Goal: Information Seeking & Learning: Learn about a topic

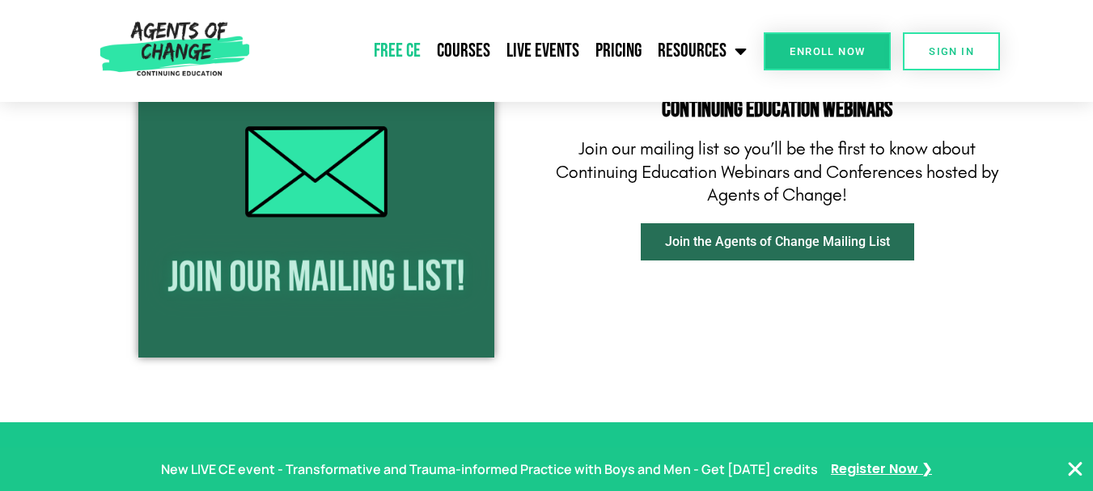
scroll to position [2082, 0]
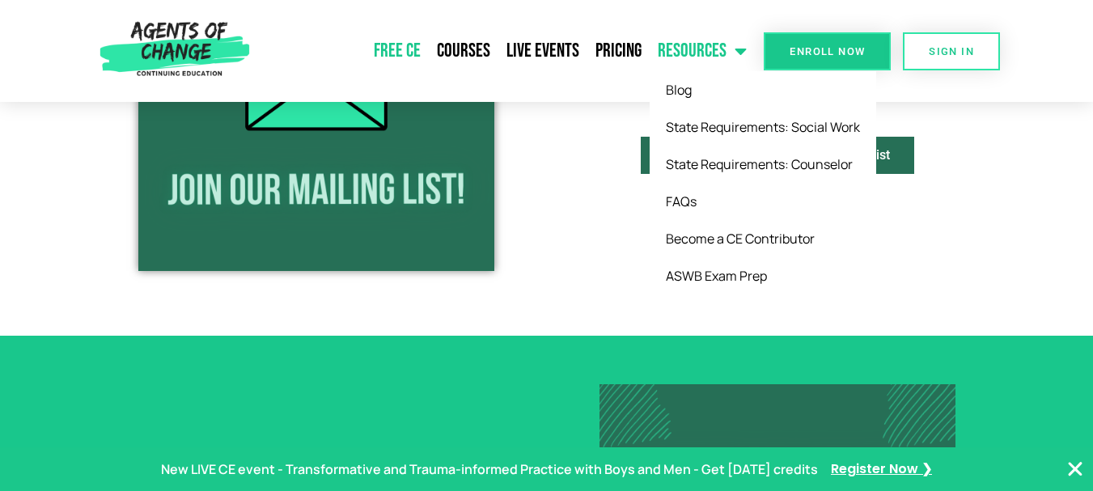
click at [688, 54] on link "Resources" at bounding box center [702, 51] width 105 height 40
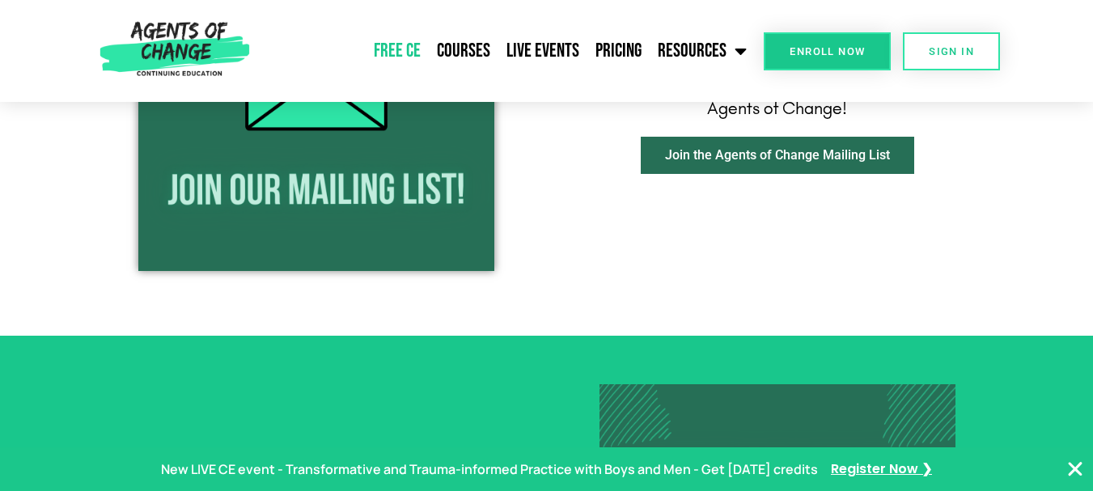
click at [406, 49] on link "Free CE" at bounding box center [397, 51] width 63 height 40
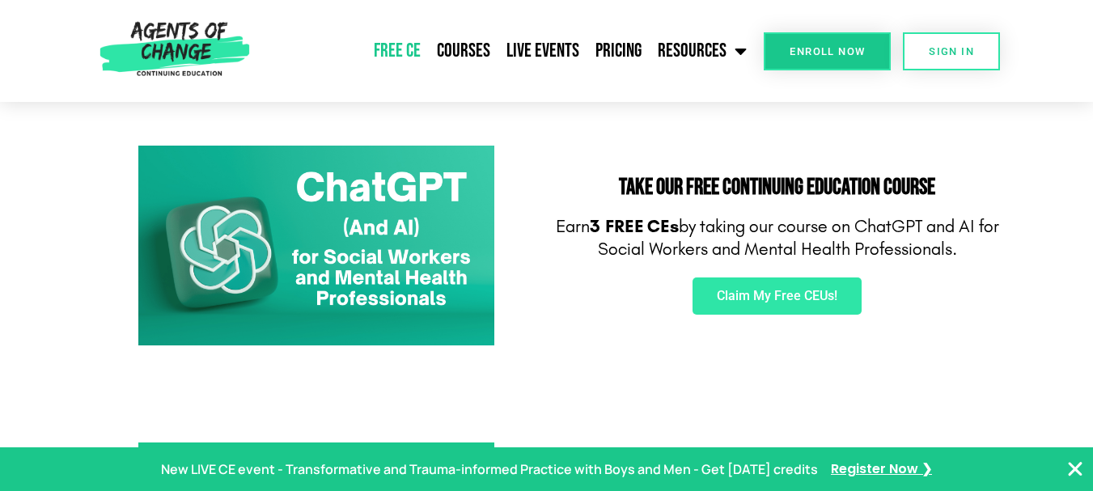
scroll to position [259, 0]
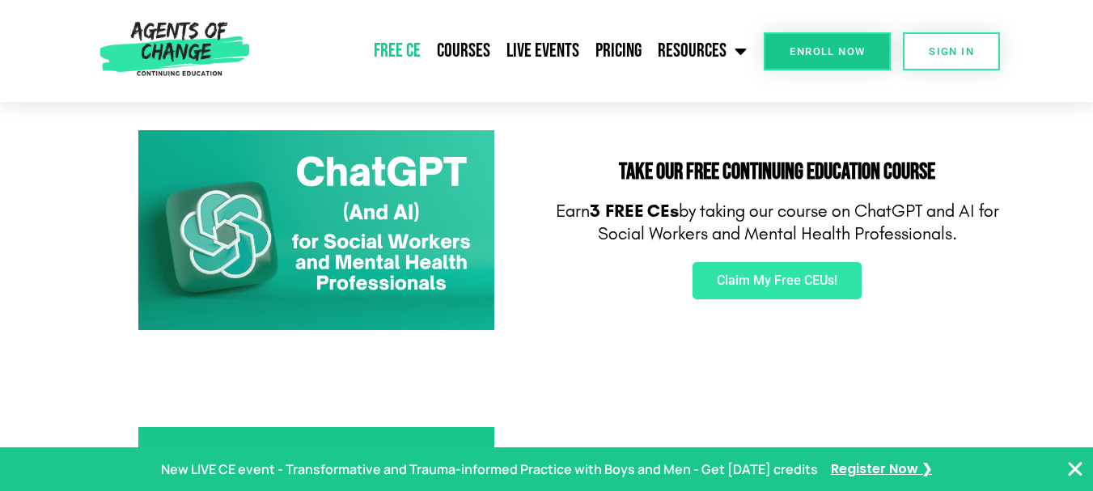
click at [164, 46] on img at bounding box center [174, 51] width 163 height 102
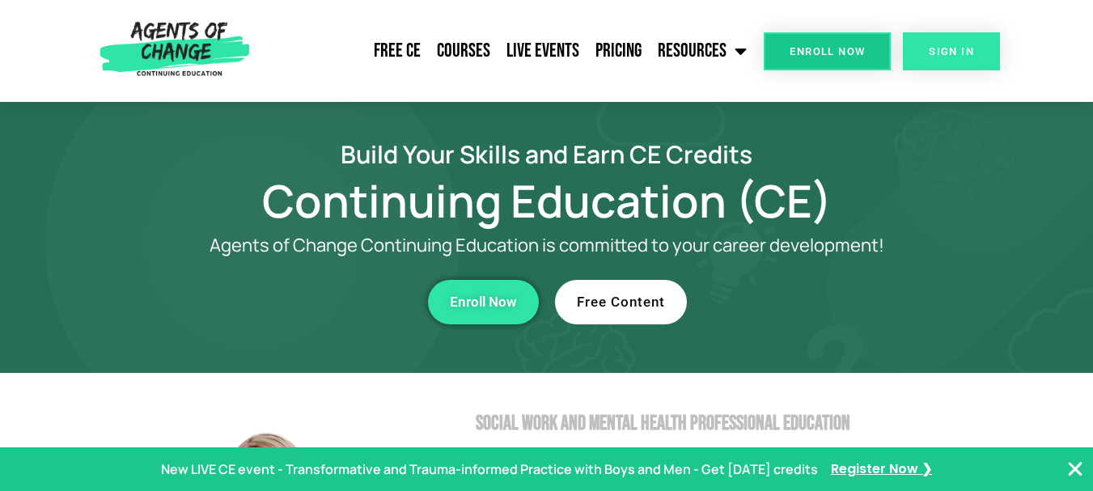
click at [975, 55] on link "SIGN IN" at bounding box center [951, 51] width 97 height 38
click at [952, 33] on link "SIGN IN" at bounding box center [951, 51] width 97 height 38
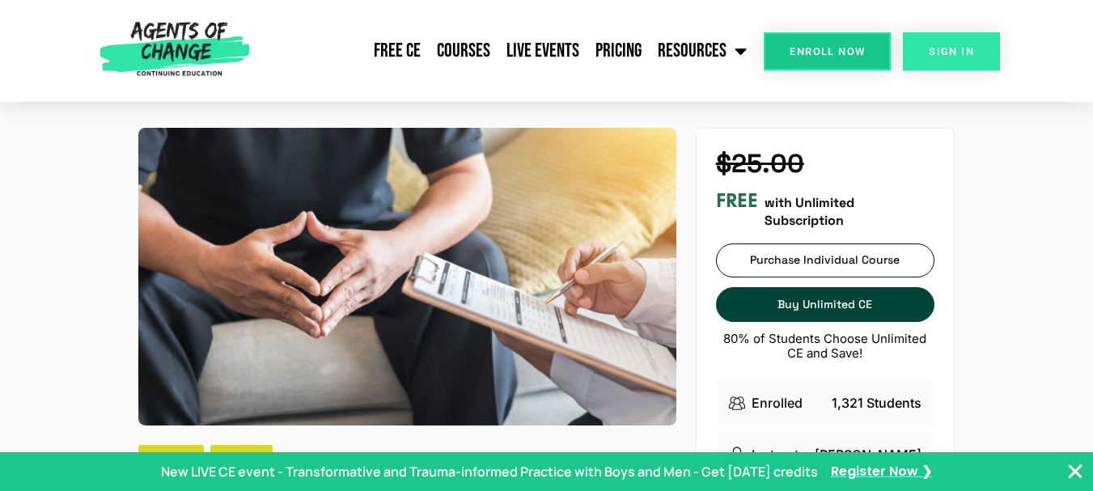
click at [932, 59] on link "SIGN IN" at bounding box center [951, 51] width 97 height 38
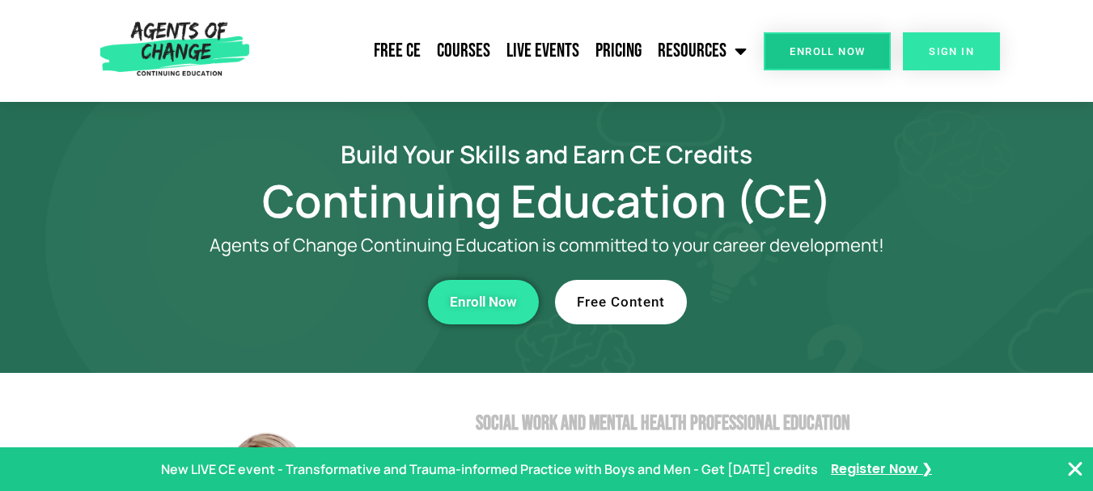
click at [928, 51] on link "SIGN IN" at bounding box center [951, 51] width 97 height 38
click at [1093, 478] on div at bounding box center [546, 470] width 1093 height 44
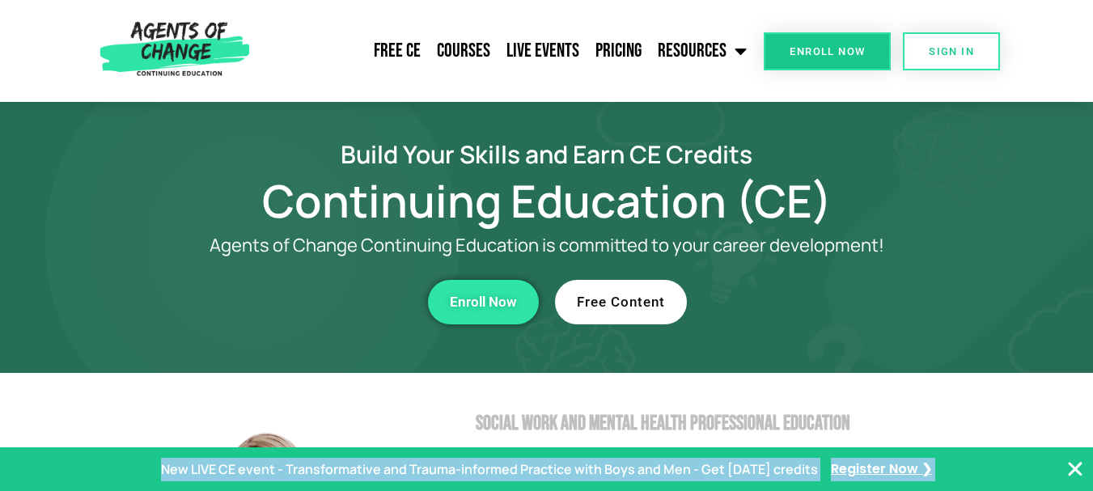
drag, startPoint x: 1093, startPoint y: 478, endPoint x: 1099, endPoint y: 486, distance: 11.0
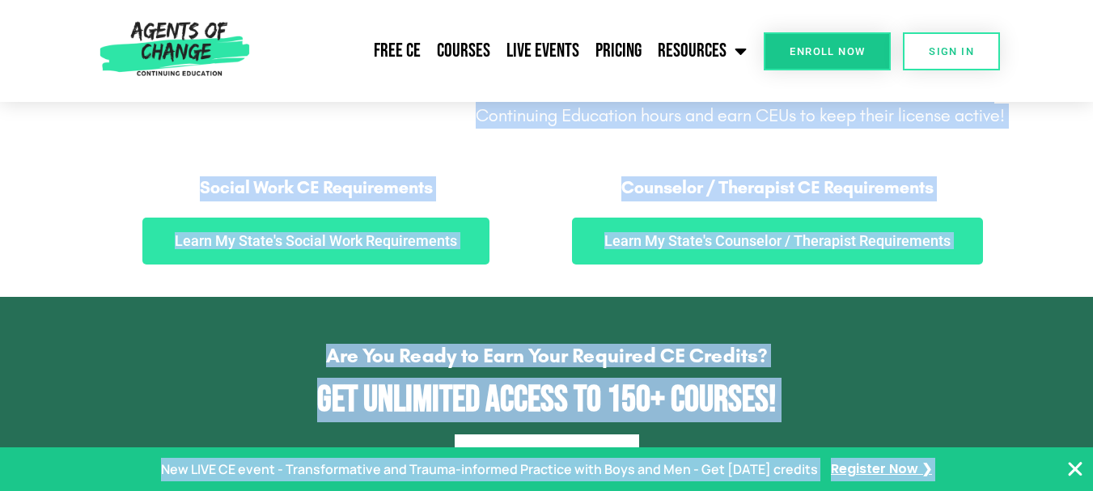
scroll to position [895, 0]
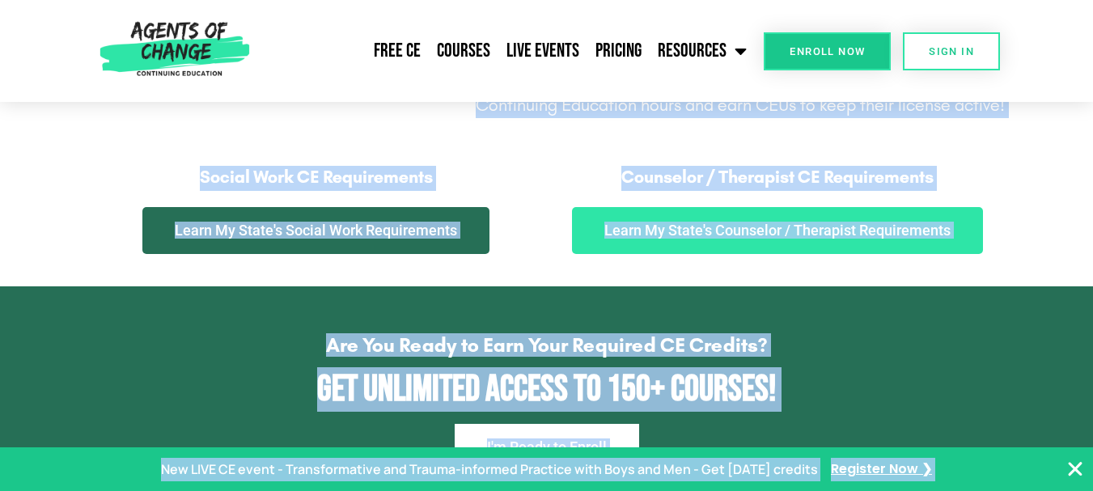
click at [394, 231] on span "Learn My State's Social Work Requirements" at bounding box center [316, 230] width 282 height 15
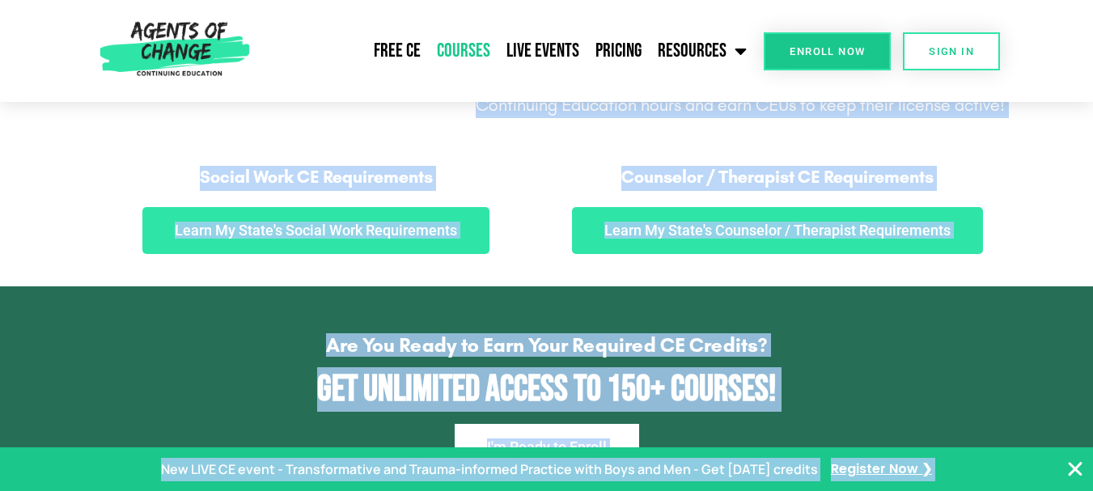
click at [468, 46] on link "Courses" at bounding box center [464, 51] width 70 height 40
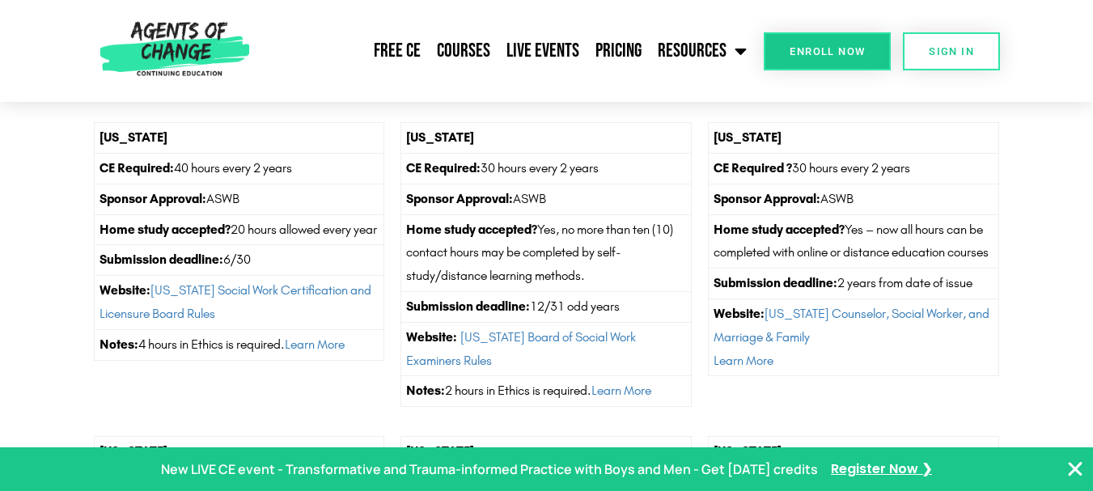
scroll to position [4376, 0]
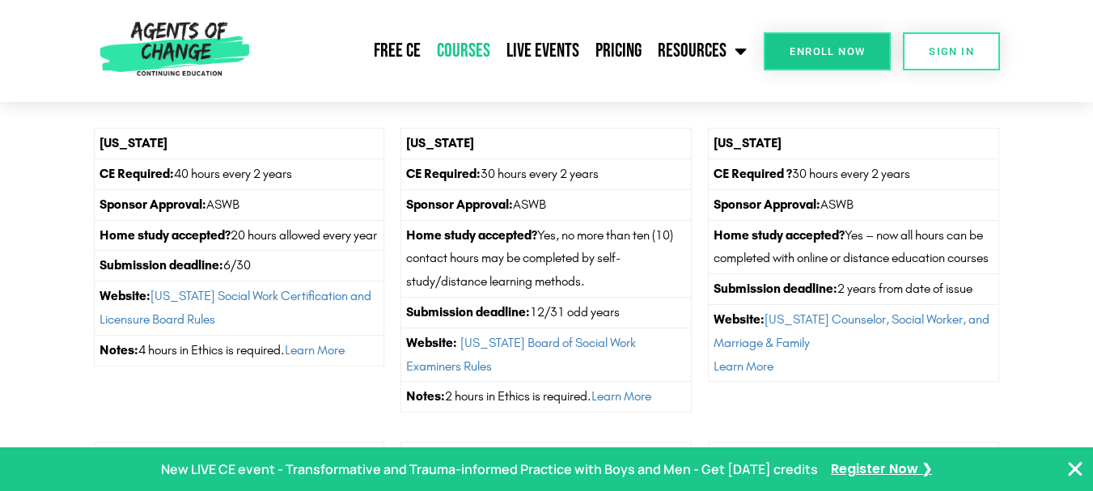
click at [470, 57] on link "Courses" at bounding box center [464, 51] width 70 height 40
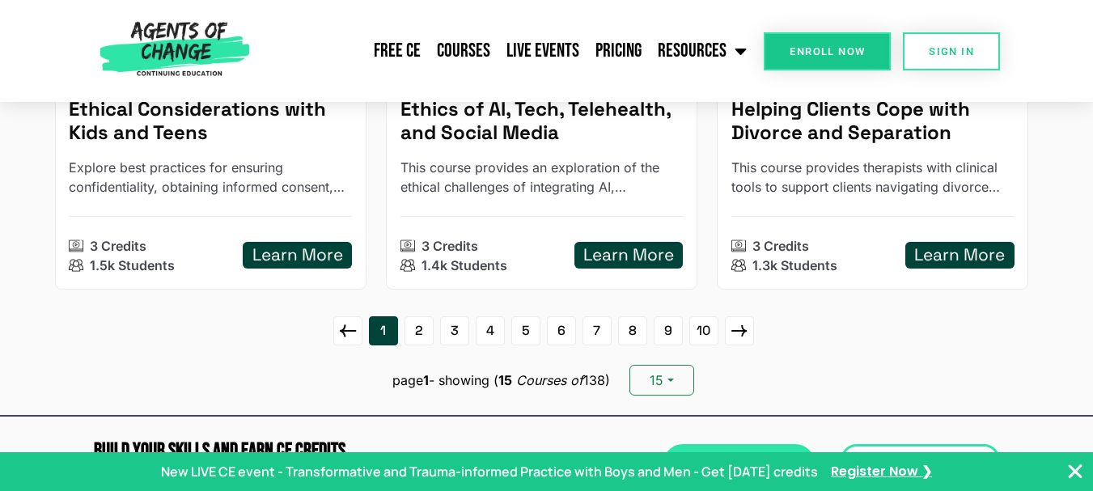
scroll to position [2222, 0]
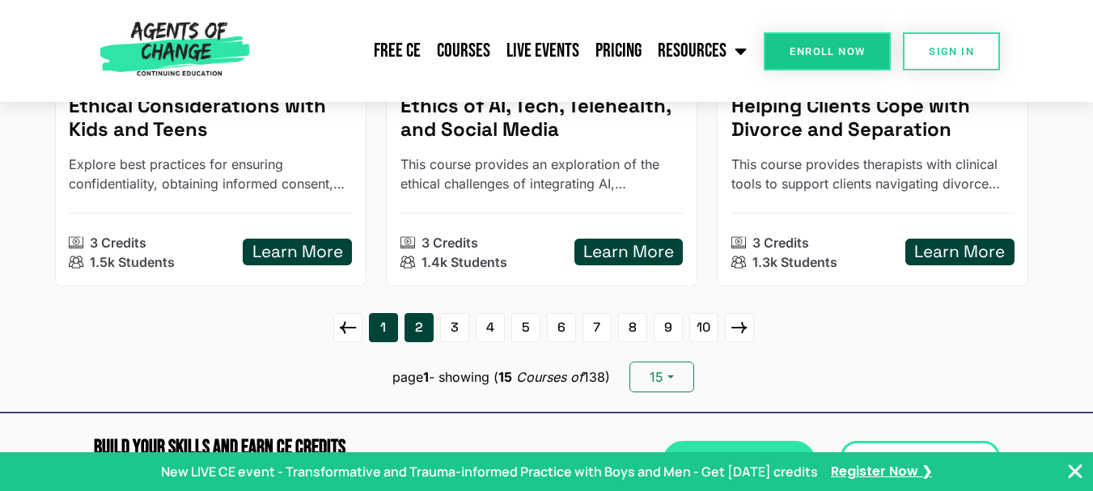
click at [427, 342] on link "2" at bounding box center [419, 327] width 29 height 29
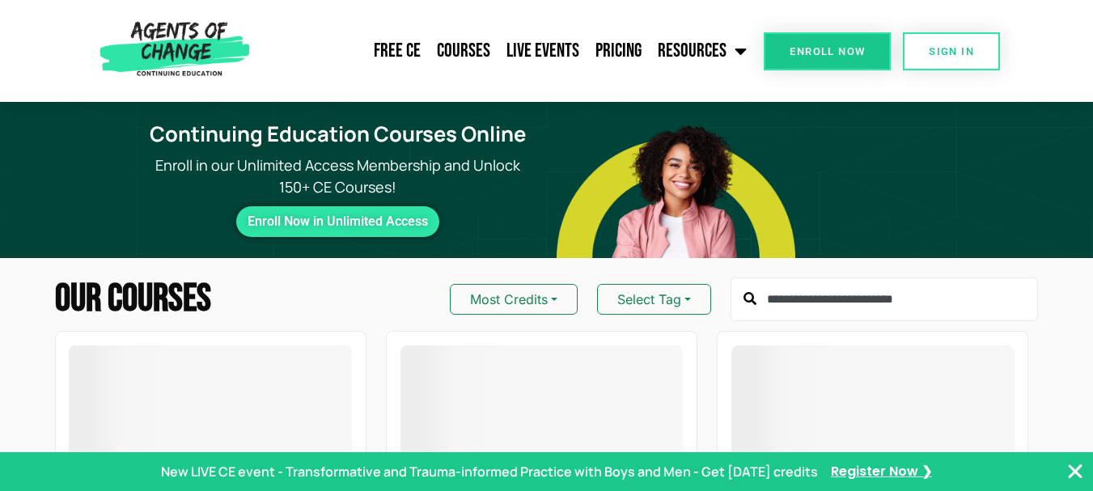
click at [1070, 469] on icon "Close Banner" at bounding box center [1075, 471] width 19 height 19
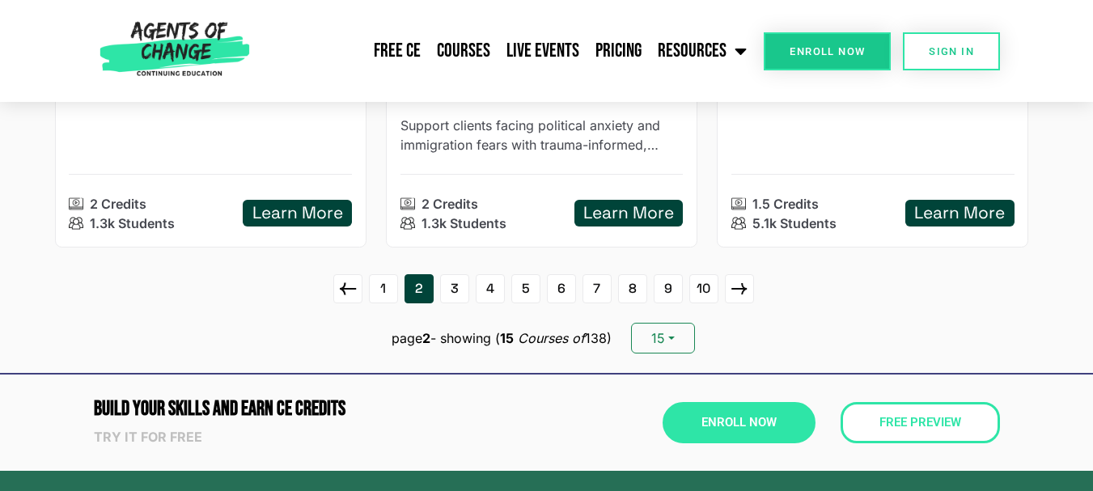
scroll to position [2415, 0]
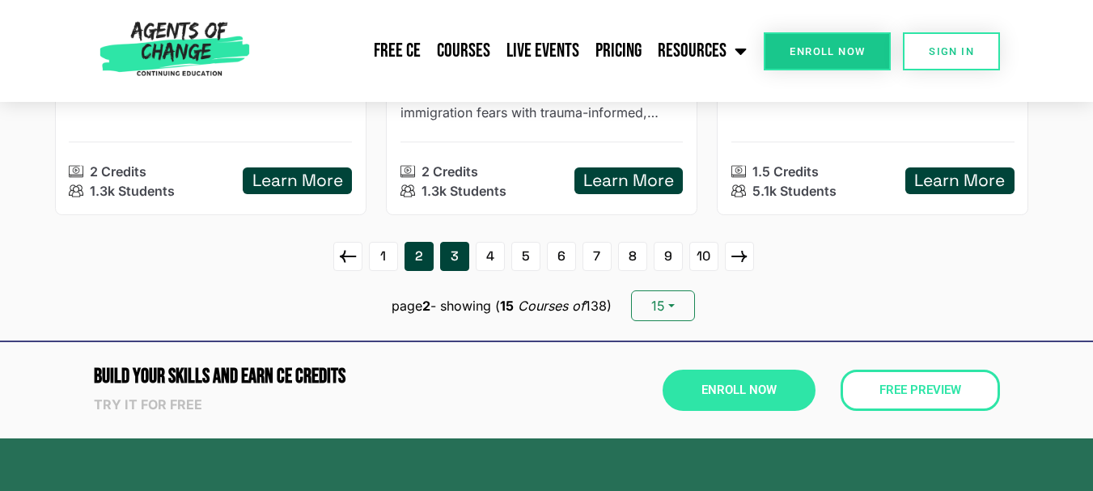
click at [449, 263] on link "3" at bounding box center [454, 256] width 29 height 29
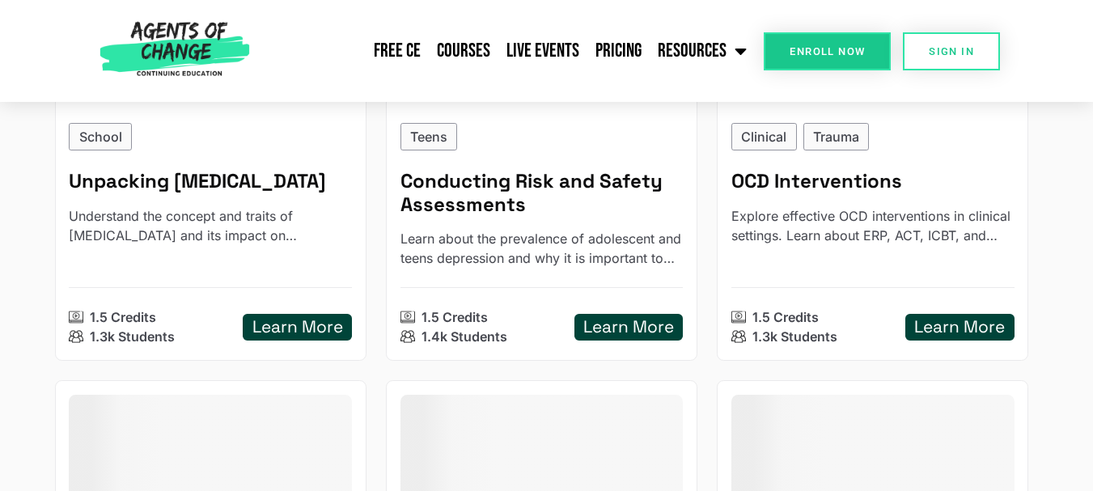
scroll to position [0, 0]
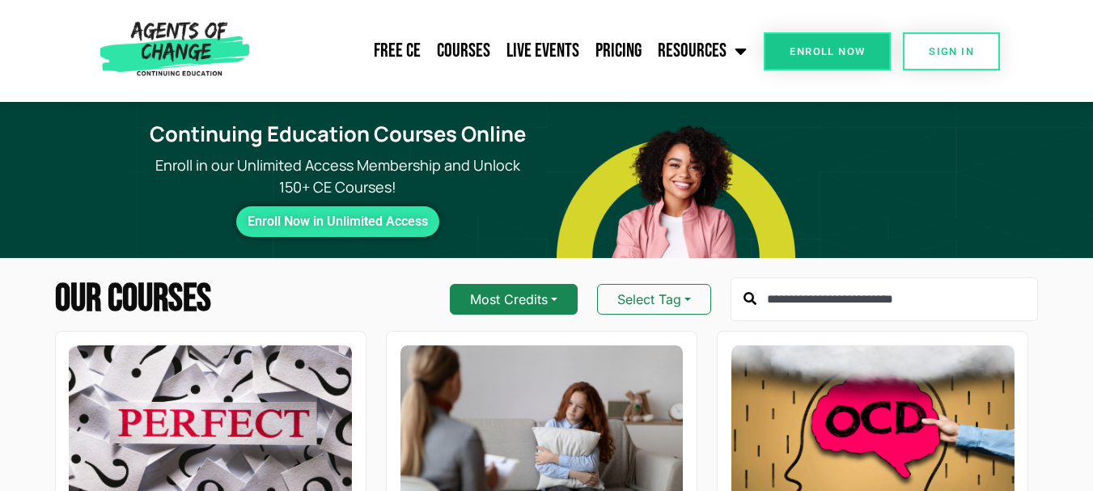
click at [550, 302] on button "Most Credits" at bounding box center [514, 299] width 128 height 31
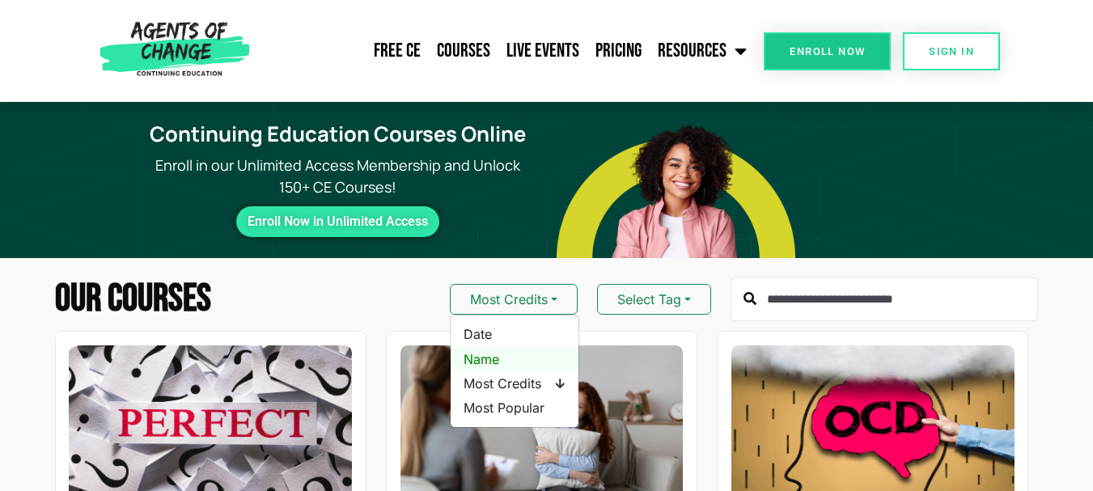
click at [485, 359] on span "Name" at bounding box center [515, 359] width 102 height 18
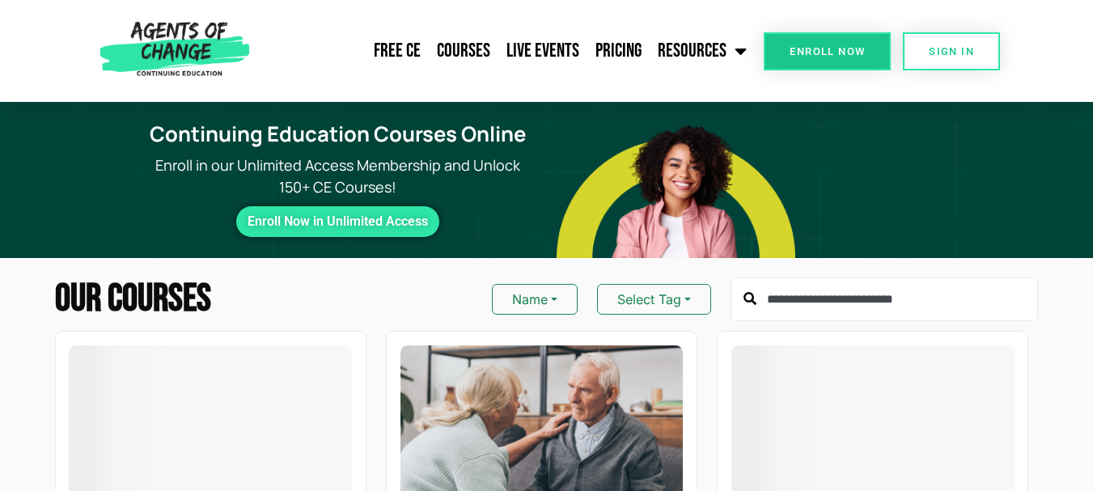
click at [870, 299] on input "text" at bounding box center [885, 300] width 308 height 44
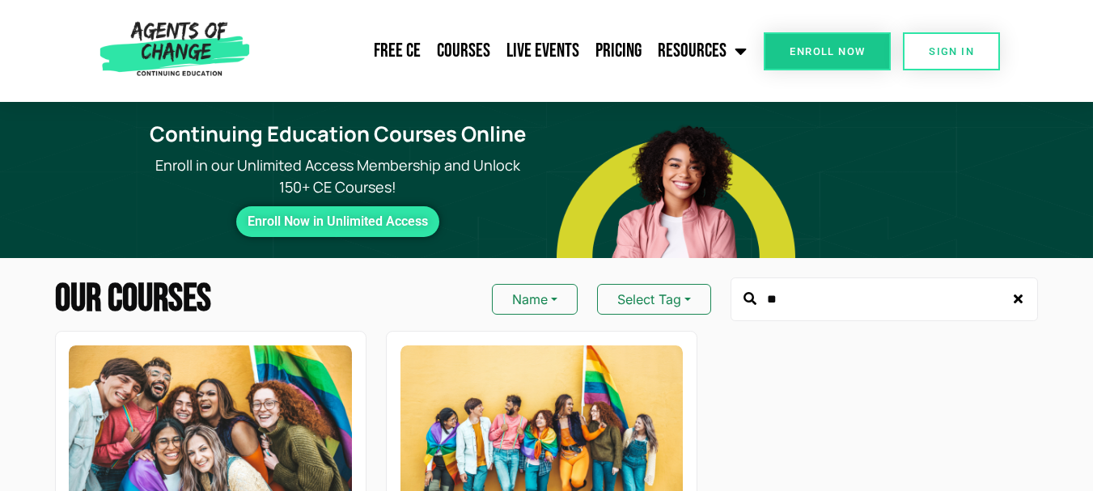
type input "*"
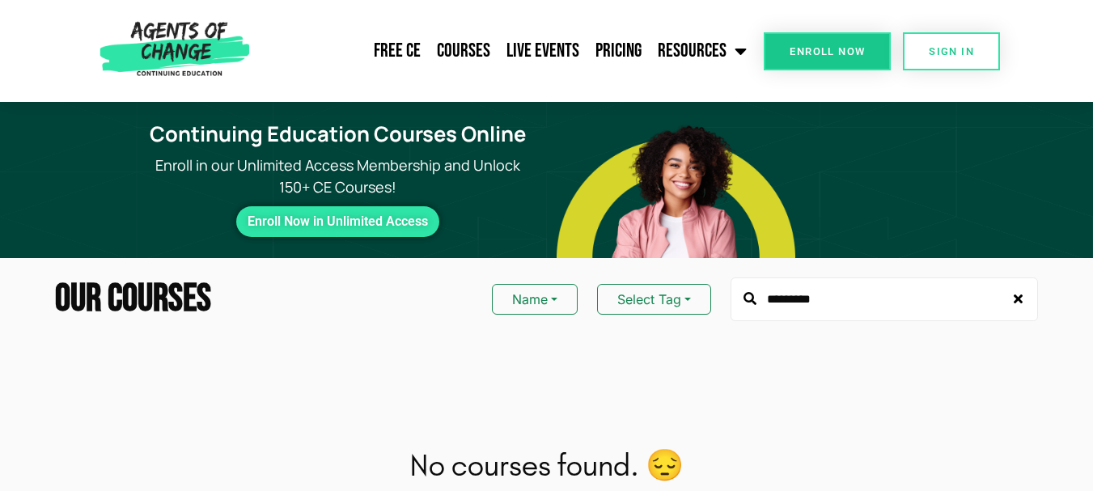
type input "*********"
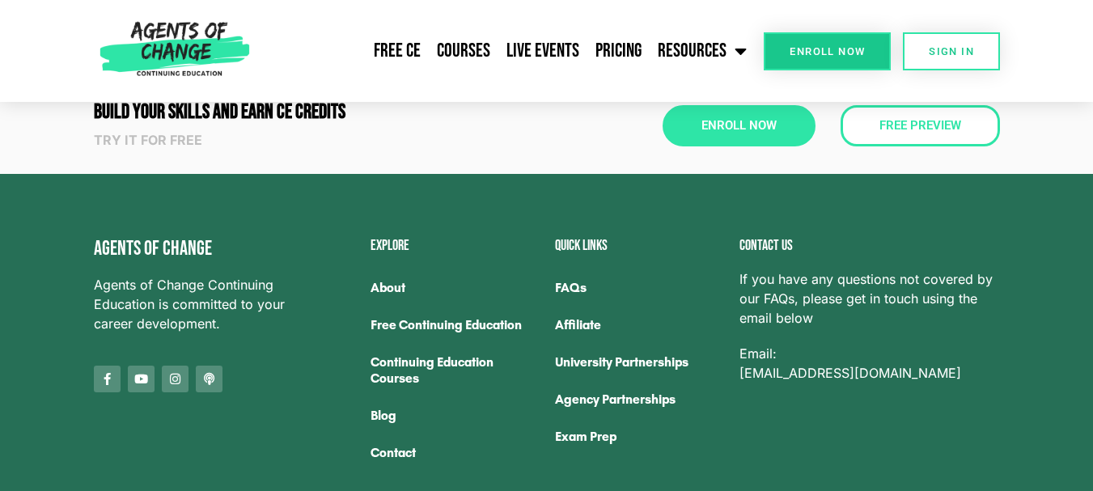
scroll to position [690, 0]
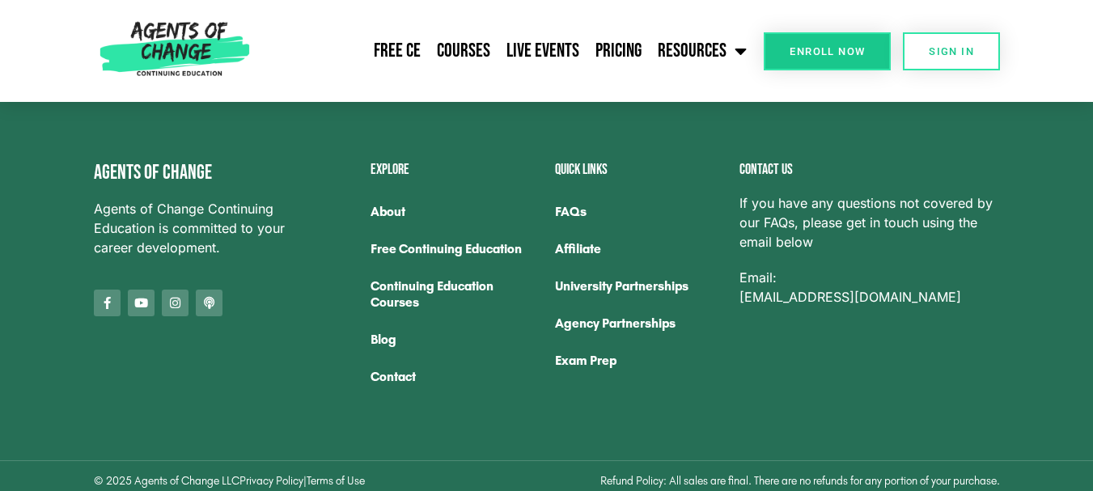
click at [515, 242] on link "Free Continuing Education" at bounding box center [455, 249] width 168 height 37
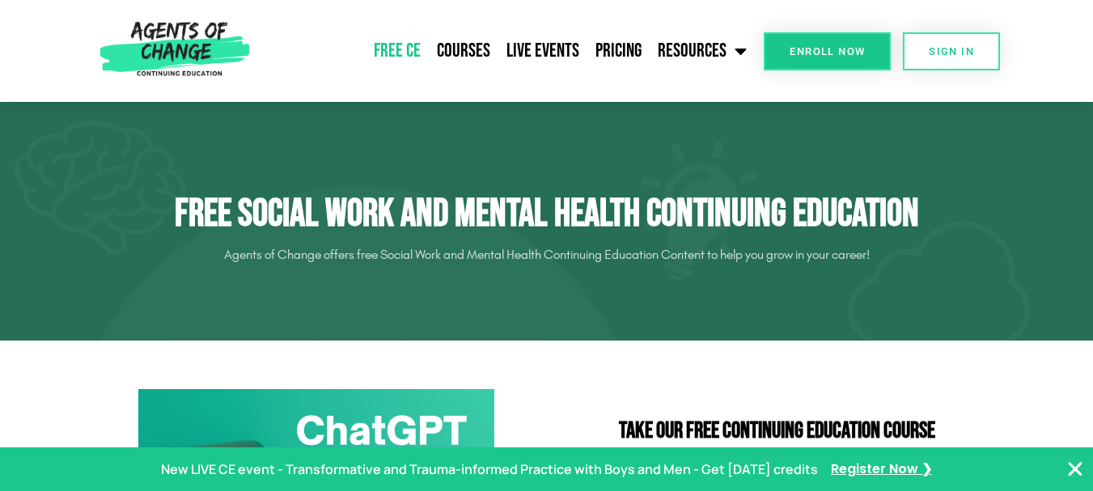
click at [1079, 469] on icon "Close Banner" at bounding box center [1075, 469] width 19 height 19
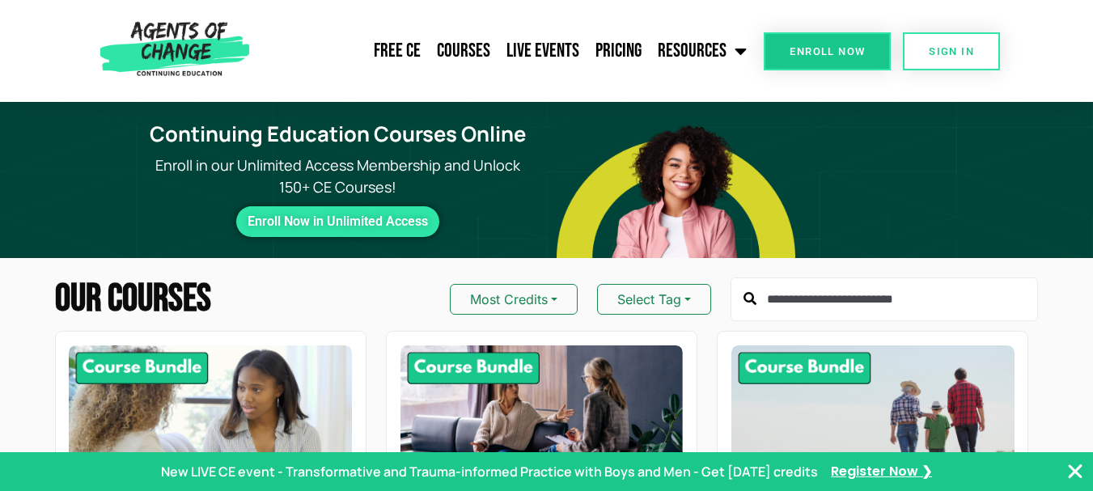
click at [825, 296] on input "text" at bounding box center [885, 300] width 308 height 44
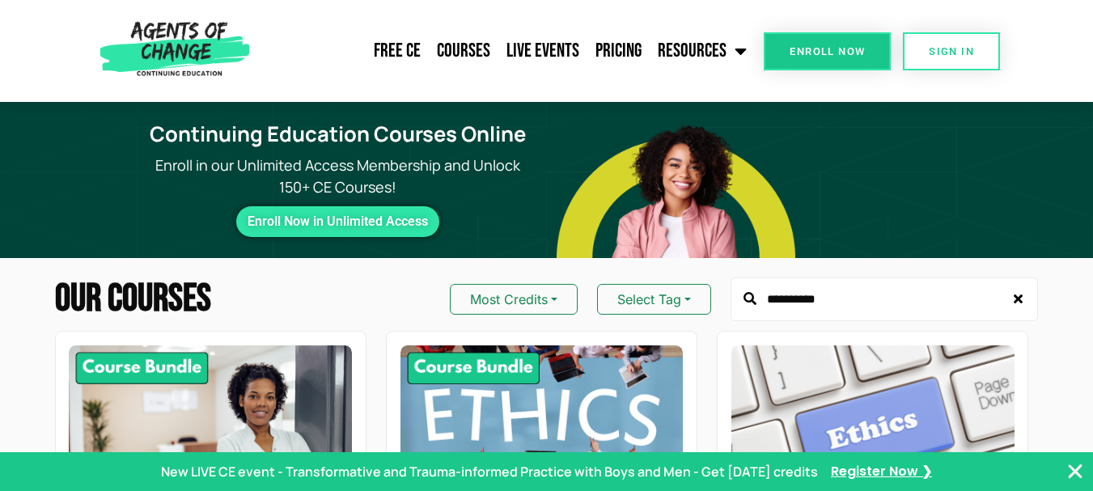
type input "**********"
click at [747, 303] on icon at bounding box center [750, 298] width 13 height 13
click at [749, 299] on icon at bounding box center [750, 298] width 13 height 13
click at [1076, 473] on icon "Close Banner" at bounding box center [1075, 471] width 19 height 19
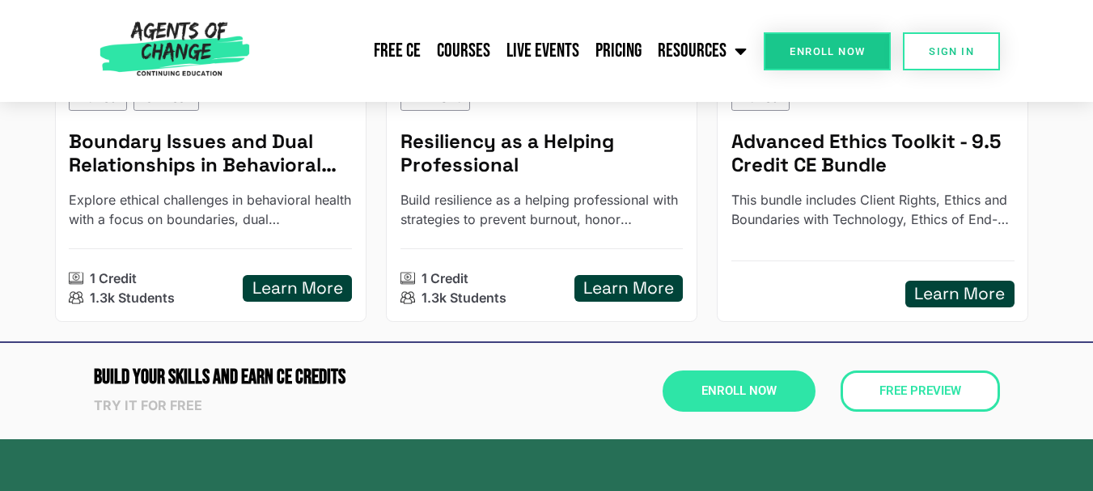
scroll to position [906, 0]
